Goal: Task Accomplishment & Management: Use online tool/utility

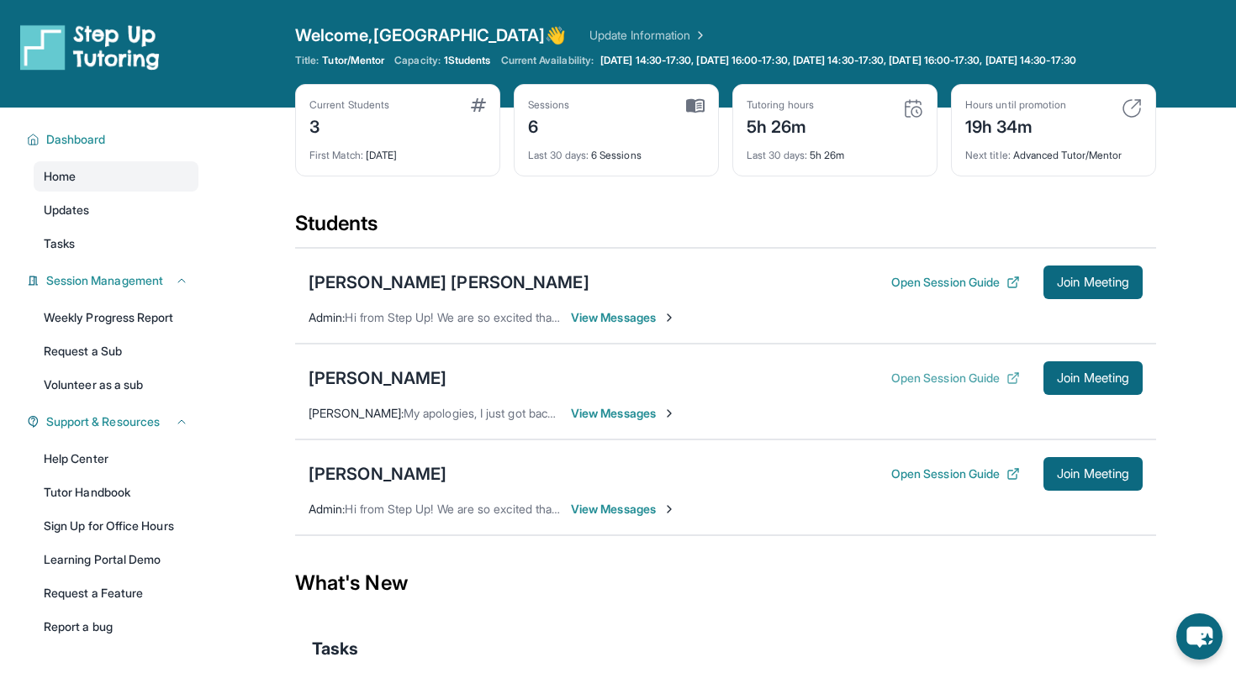
click at [976, 386] on button "Open Session Guide" at bounding box center [955, 378] width 129 height 17
click at [1067, 383] on span "Join Meeting" at bounding box center [1093, 378] width 72 height 10
click at [1087, 383] on span "Join Meeting" at bounding box center [1093, 378] width 72 height 10
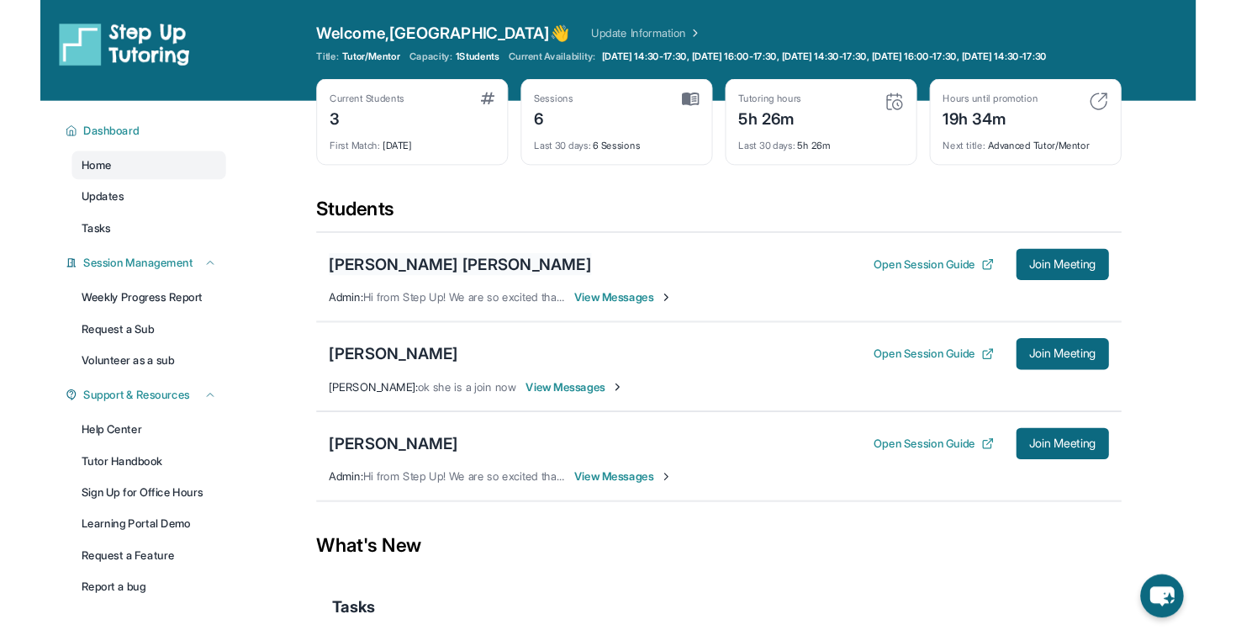
scroll to position [33, 0]
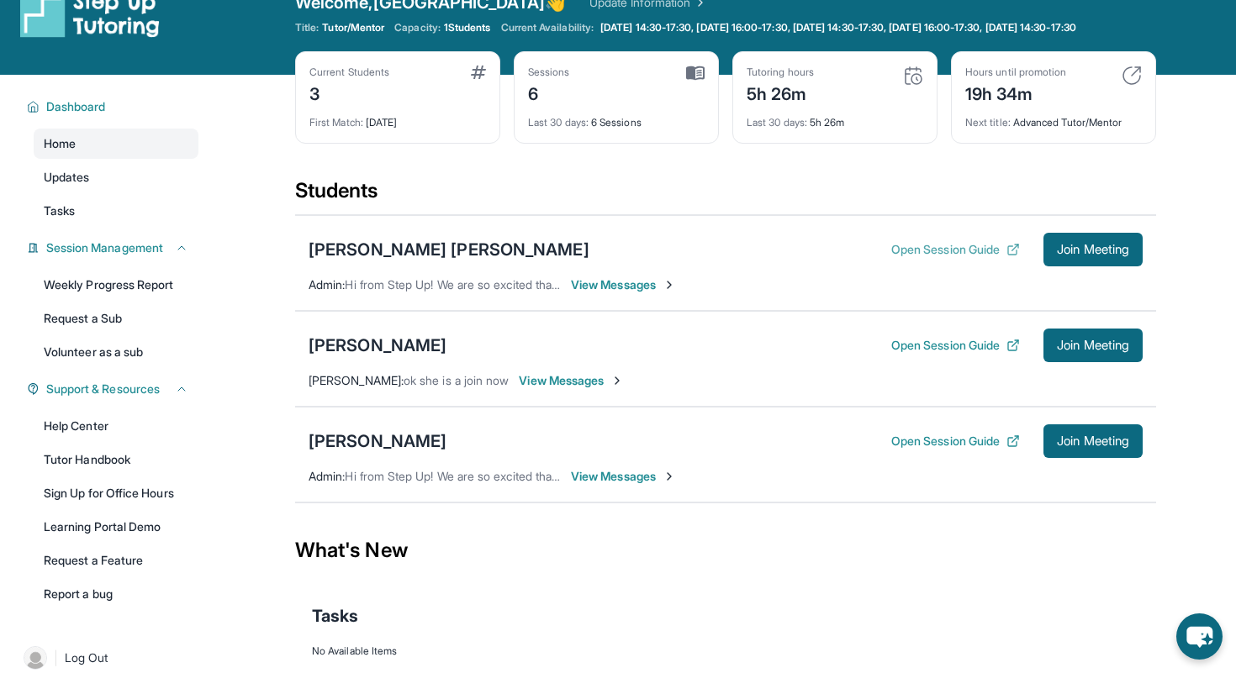
click at [949, 255] on button "Open Session Guide" at bounding box center [955, 249] width 129 height 17
